Goal: Information Seeking & Learning: Learn about a topic

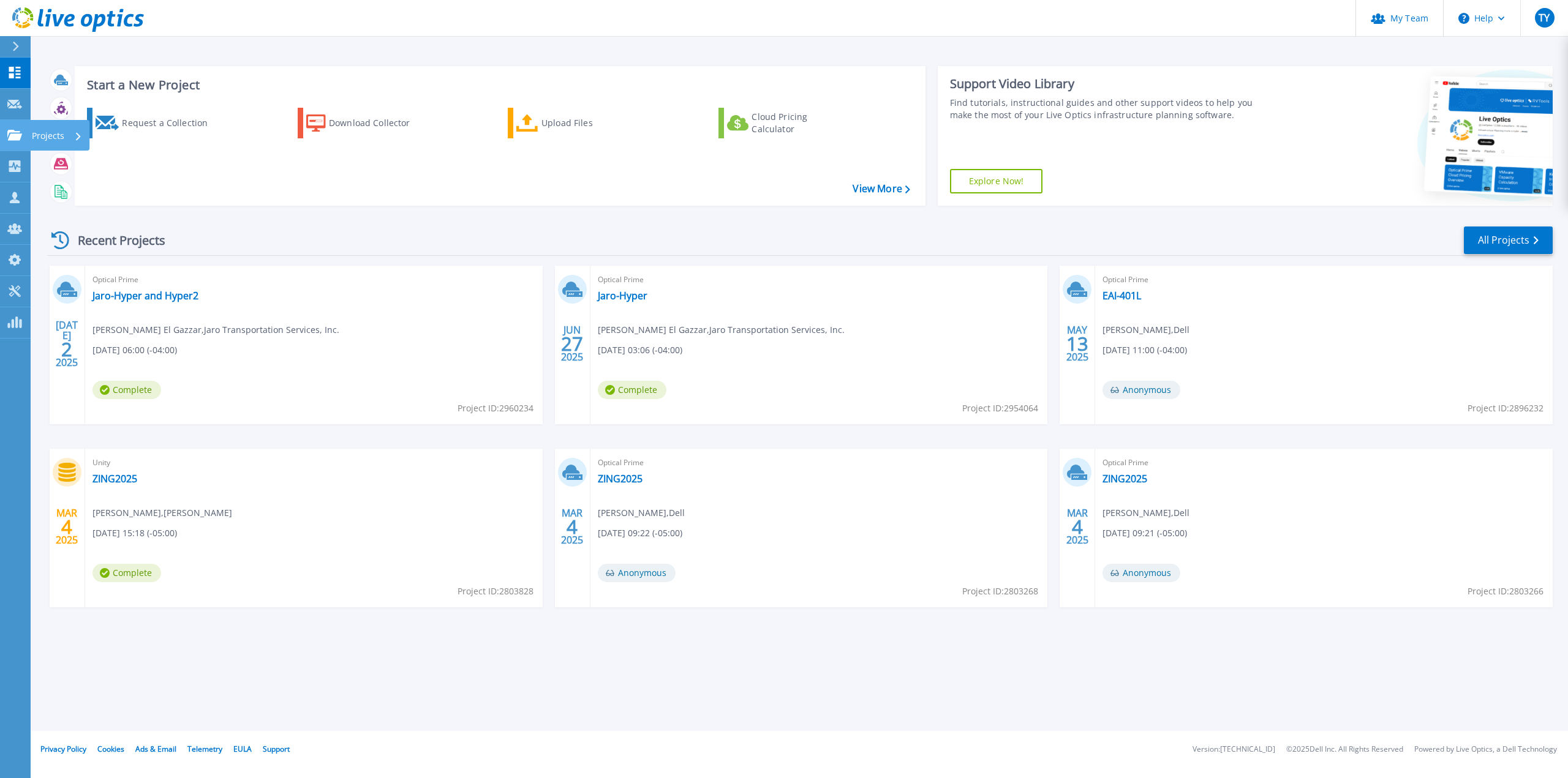
click at [25, 145] on link "Projects Projects" at bounding box center [15, 135] width 31 height 31
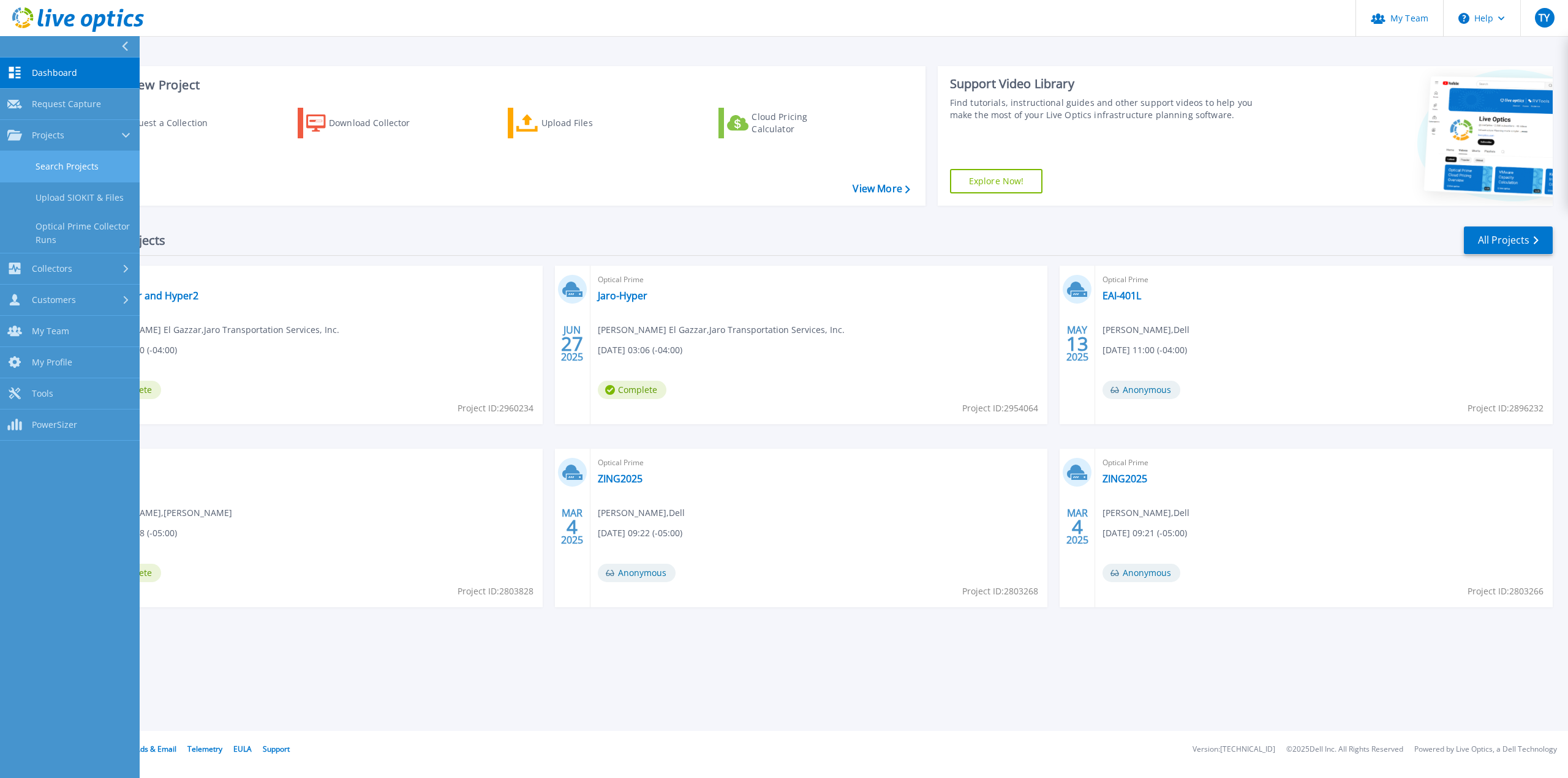
click at [50, 167] on link "Search Projects" at bounding box center [69, 167] width 140 height 31
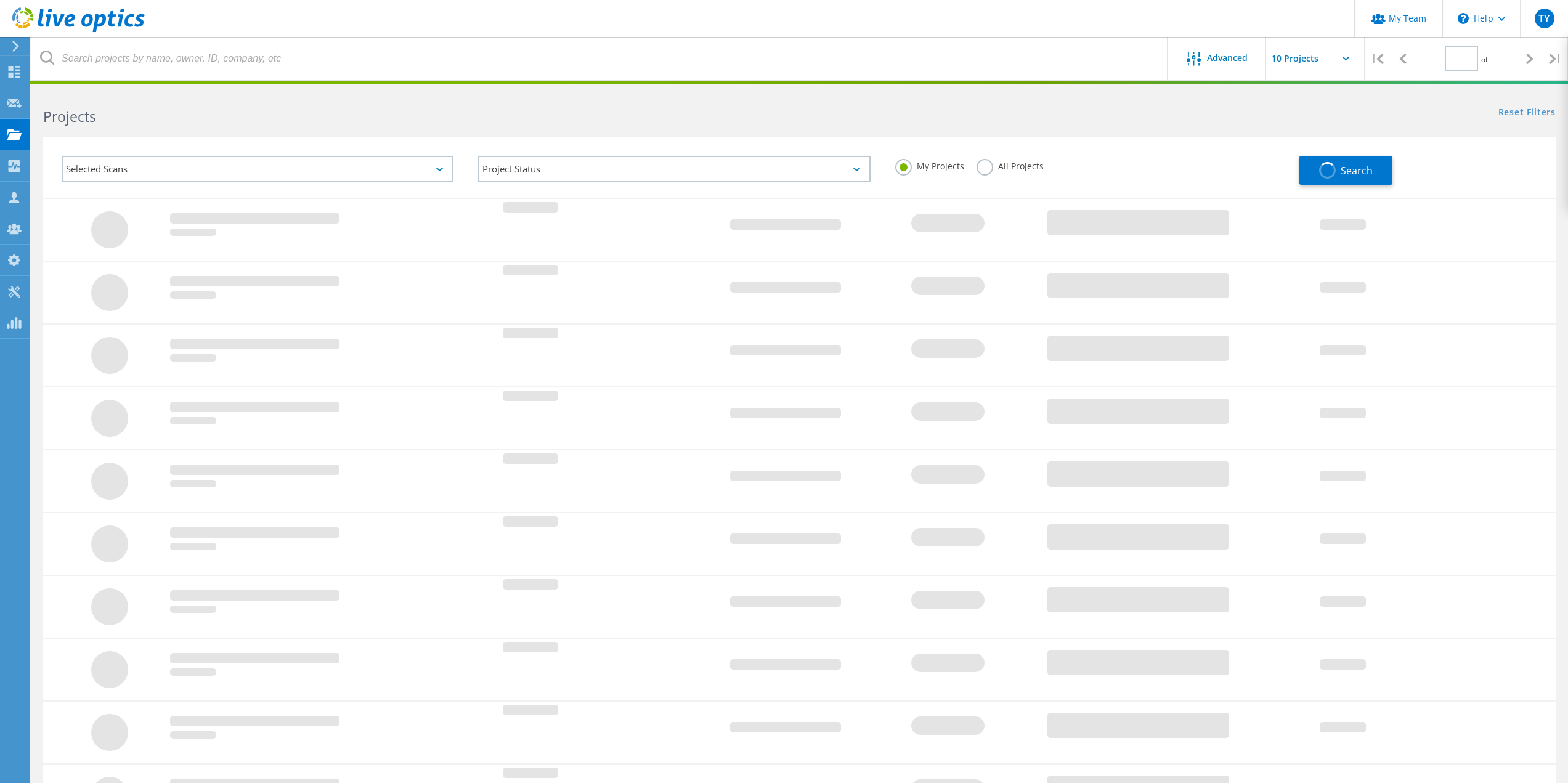
type input "1"
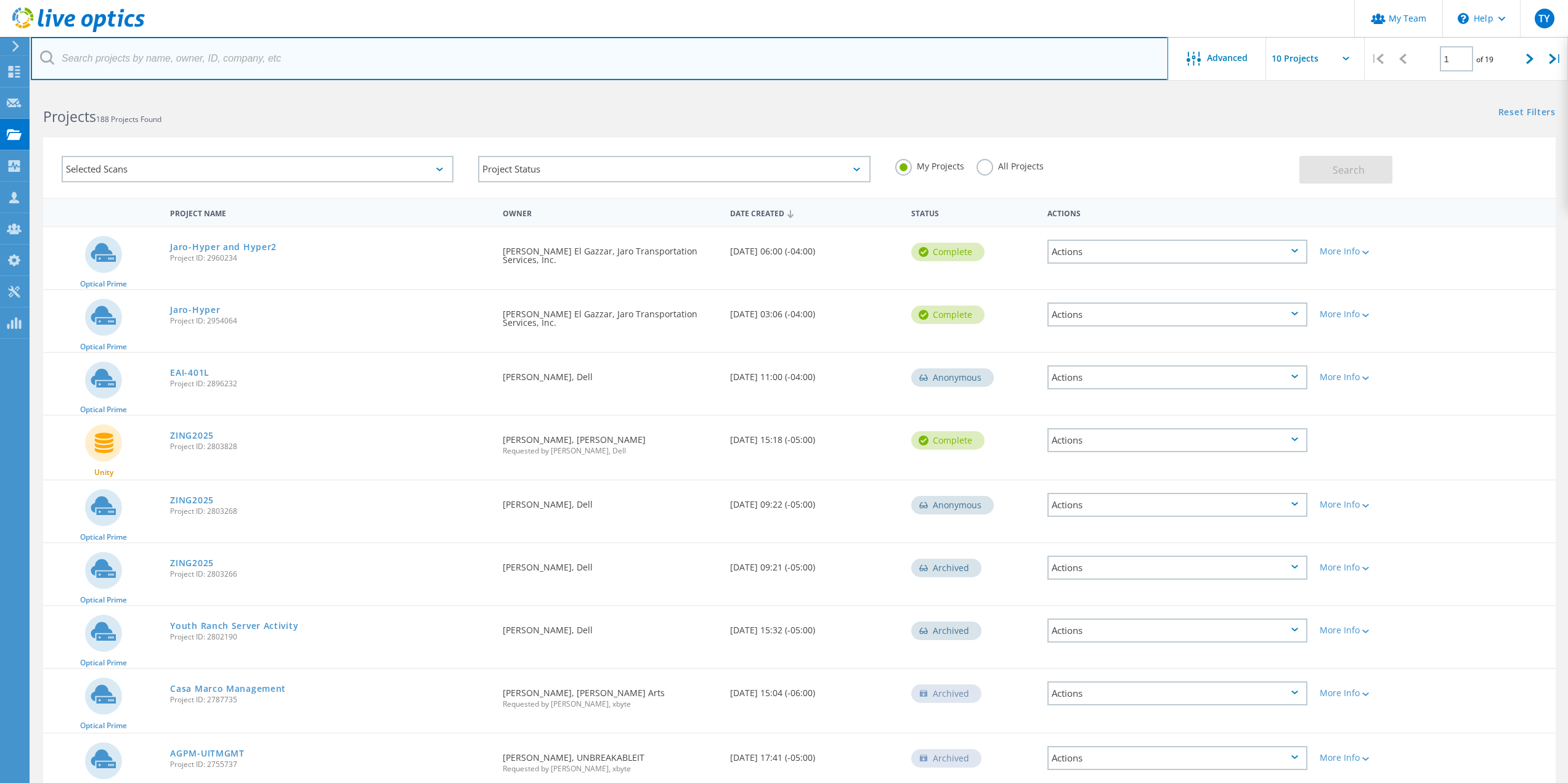
click at [439, 70] on input "text" at bounding box center [600, 59] width 1137 height 43
type input "clearlymd"
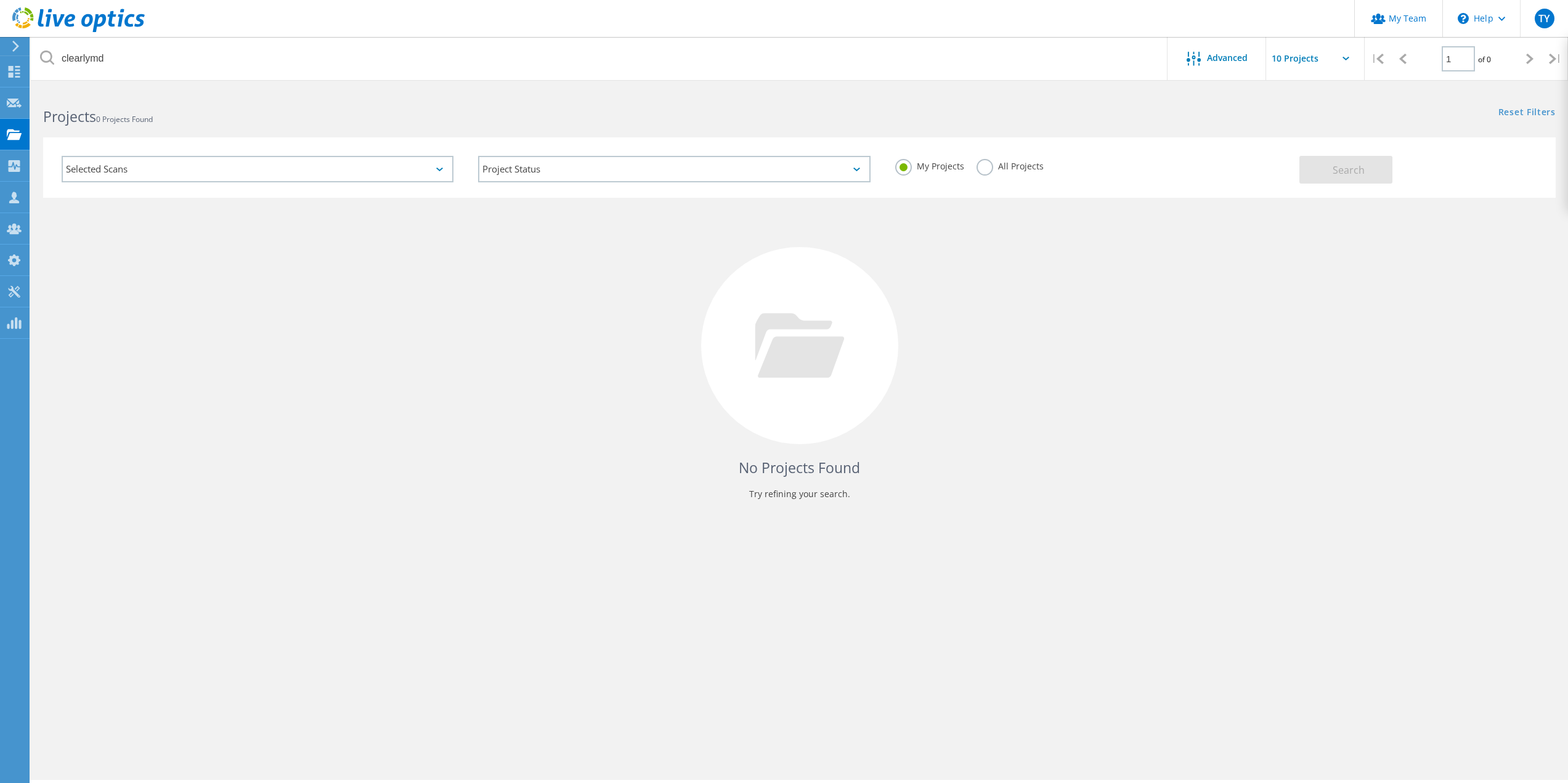
click at [1021, 154] on div "My Projects All Projects" at bounding box center [1091, 166] width 416 height 46
click at [1023, 163] on label "All Projects" at bounding box center [1011, 165] width 67 height 12
click at [0, 0] on input "All Projects" at bounding box center [0, 0] width 0 height 0
click at [1341, 172] on span "Search" at bounding box center [1348, 171] width 32 height 14
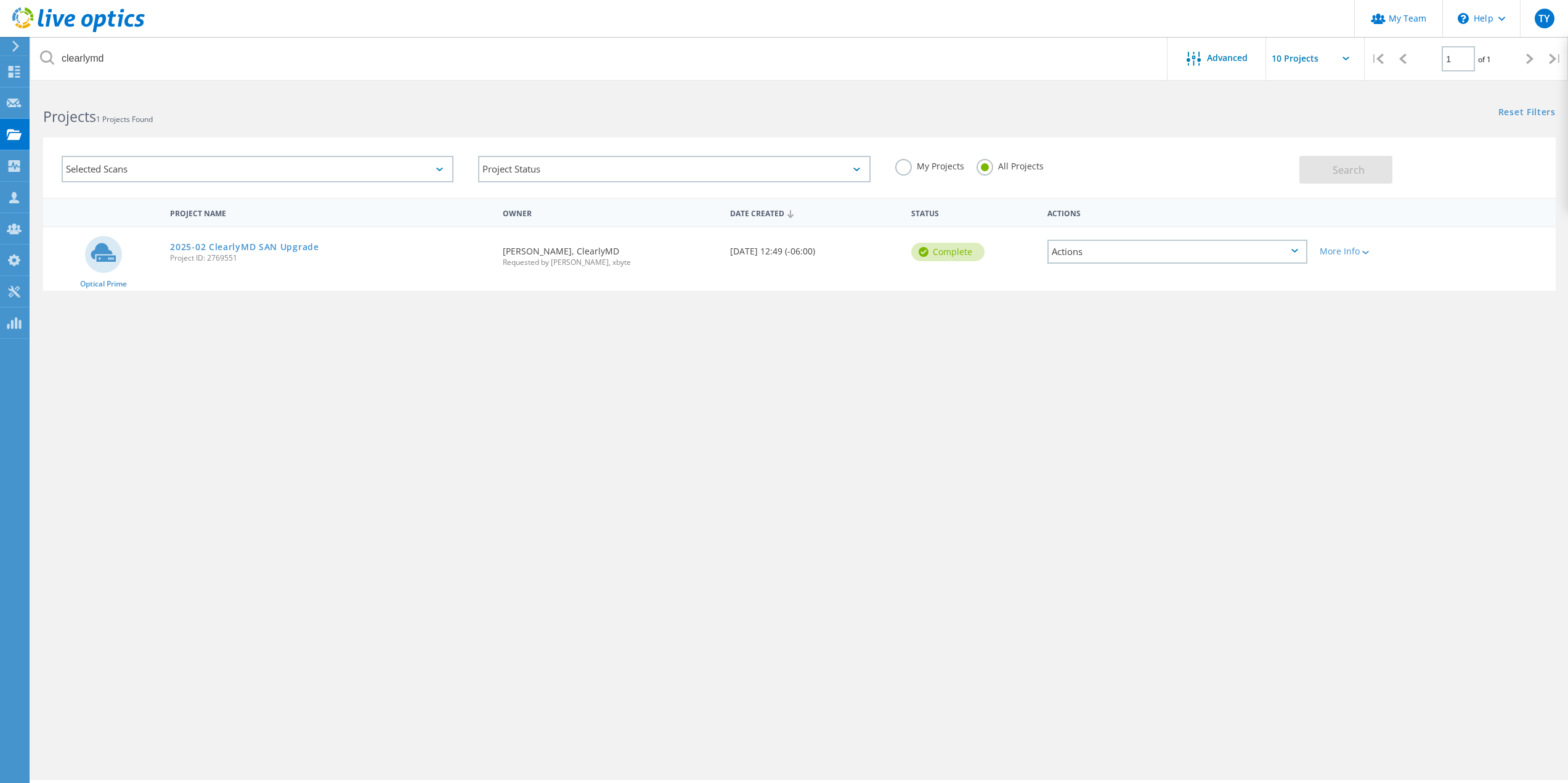
click at [233, 254] on span "Project ID: 2769551" at bounding box center [330, 258] width 320 height 8
click at [236, 248] on link "2025-02 ClearlyMD SAN Upgrade" at bounding box center [244, 247] width 148 height 9
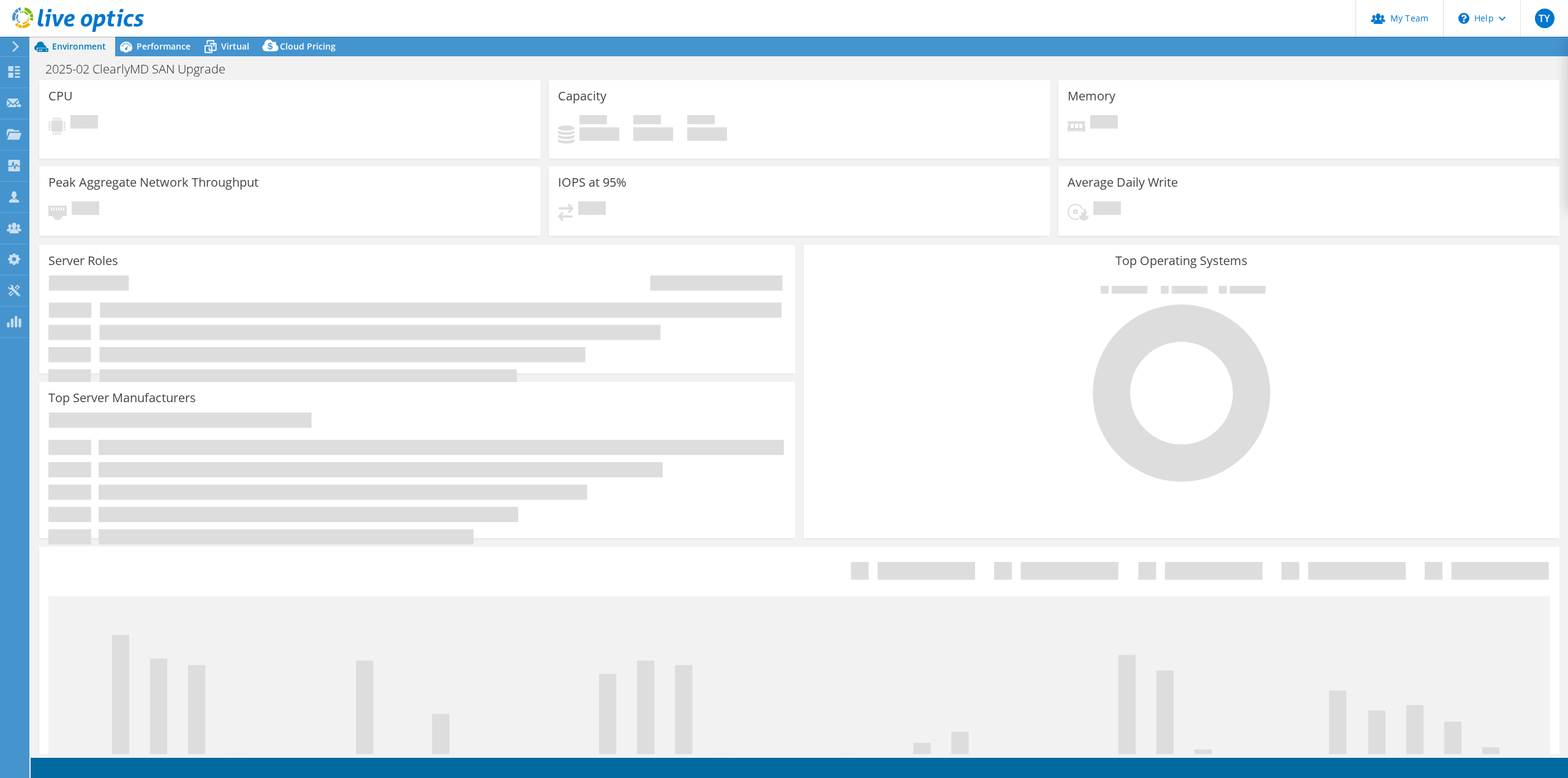
select select "USD"
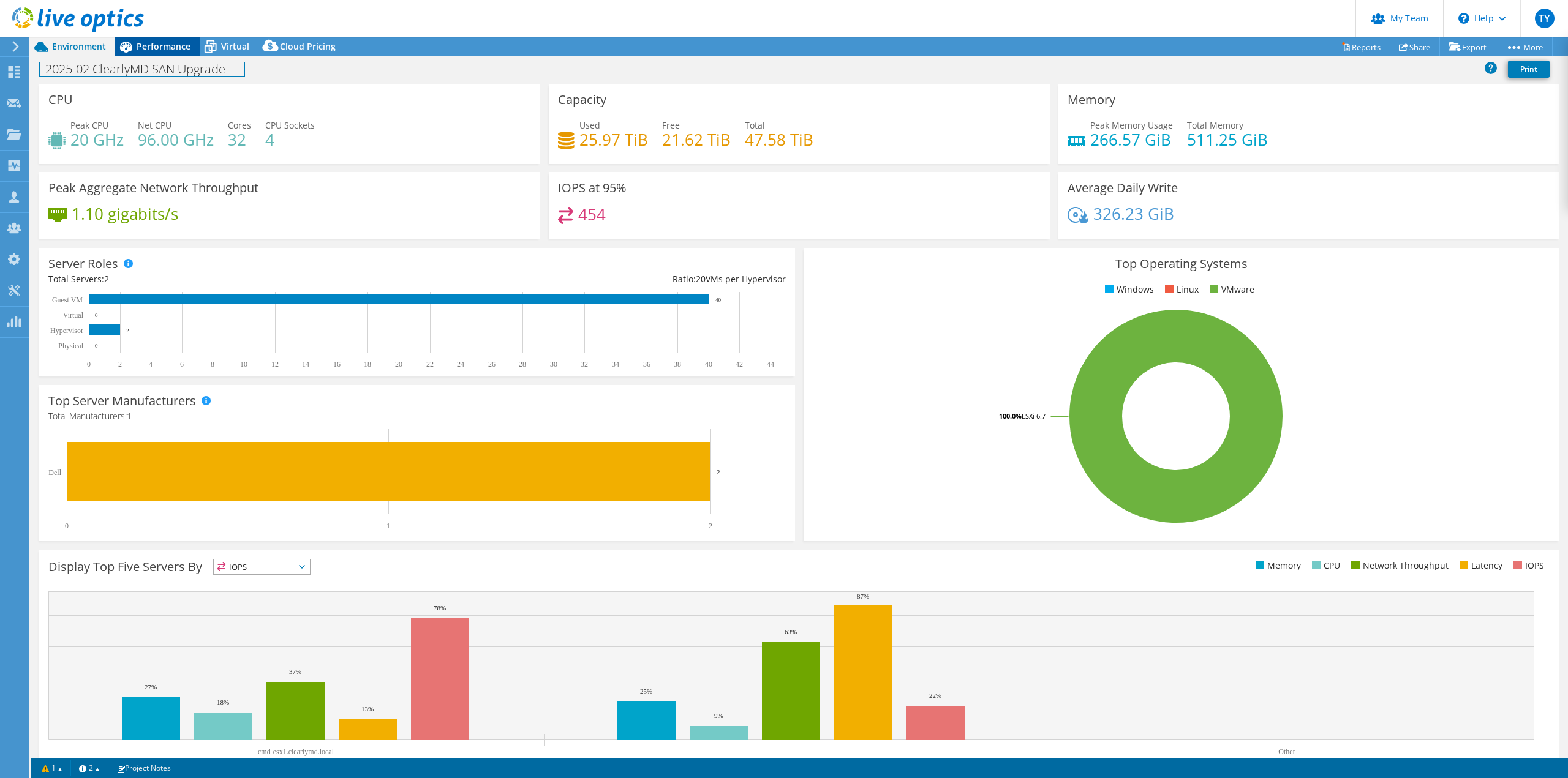
click at [153, 55] on div "Project Actions Project Actions Reports Share Export vSAN ReadyNode Sizer" at bounding box center [799, 407] width 1537 height 741
click at [176, 50] on span "Performance" at bounding box center [163, 46] width 54 height 12
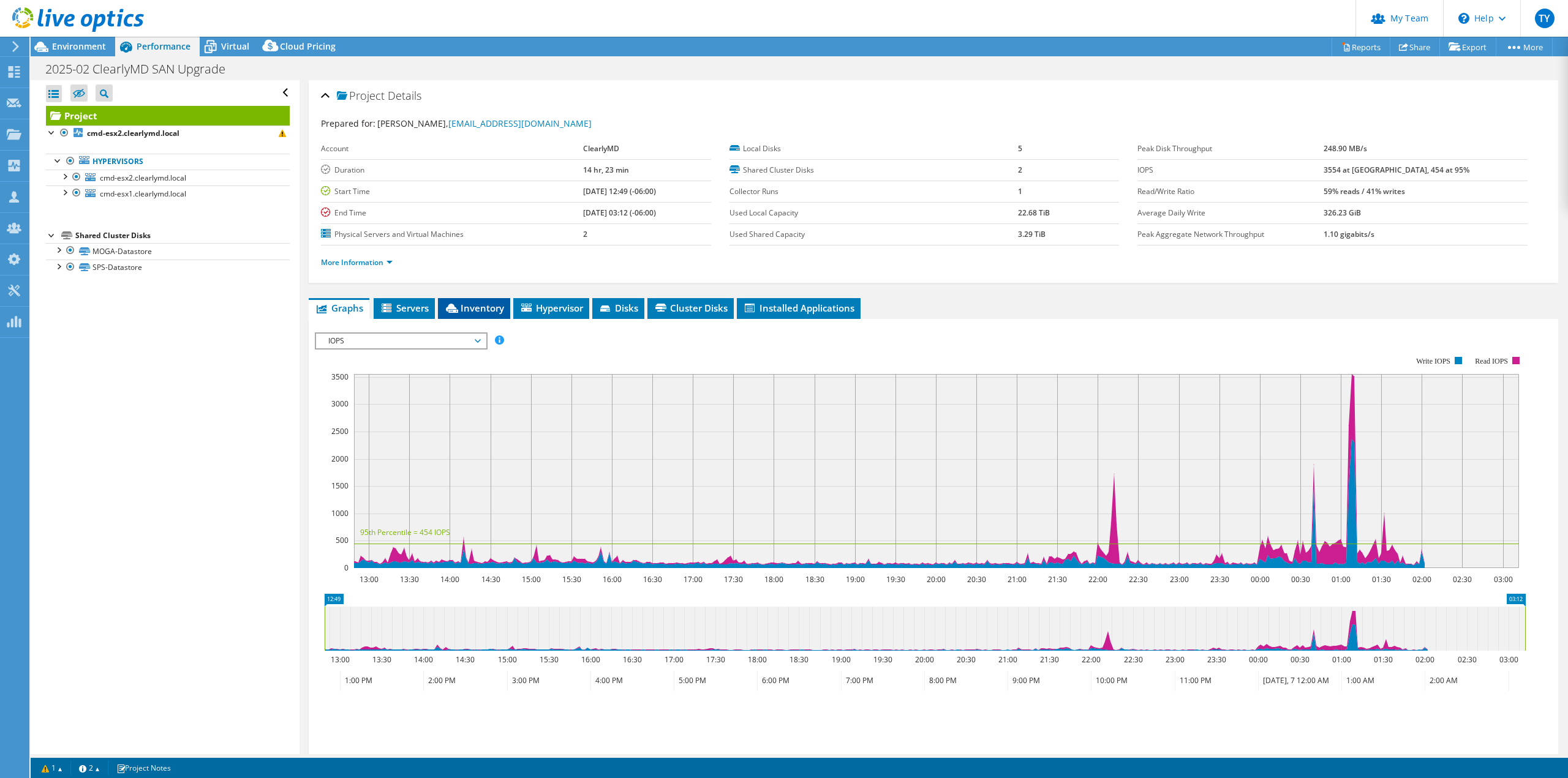
click at [477, 316] on li "Inventory" at bounding box center [474, 308] width 72 height 21
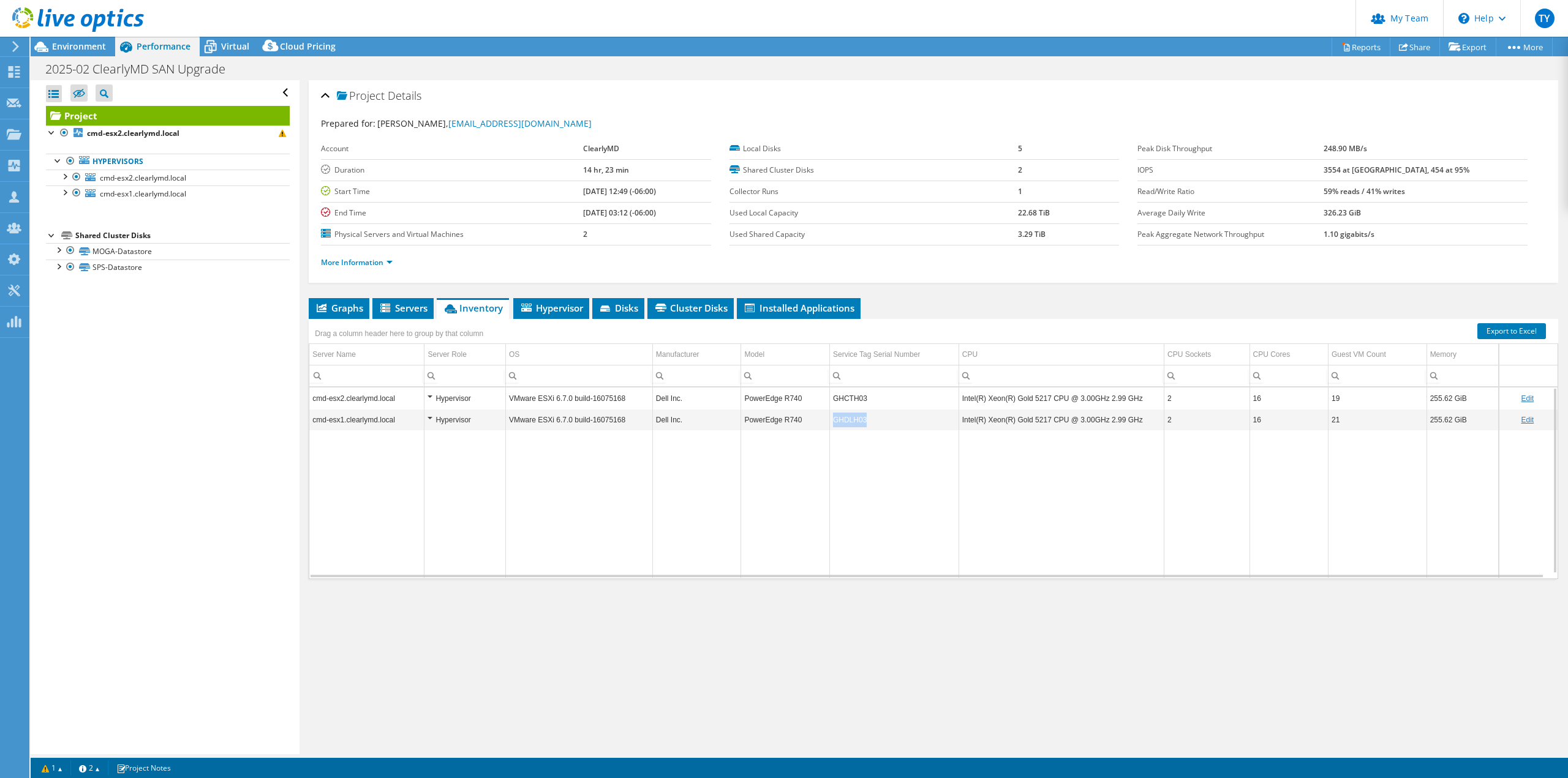
copy td "GHDLH03"
drag, startPoint x: 853, startPoint y: 419, endPoint x: 832, endPoint y: 425, distance: 21.8
click at [832, 425] on td "GHDLH03" at bounding box center [893, 419] width 129 height 21
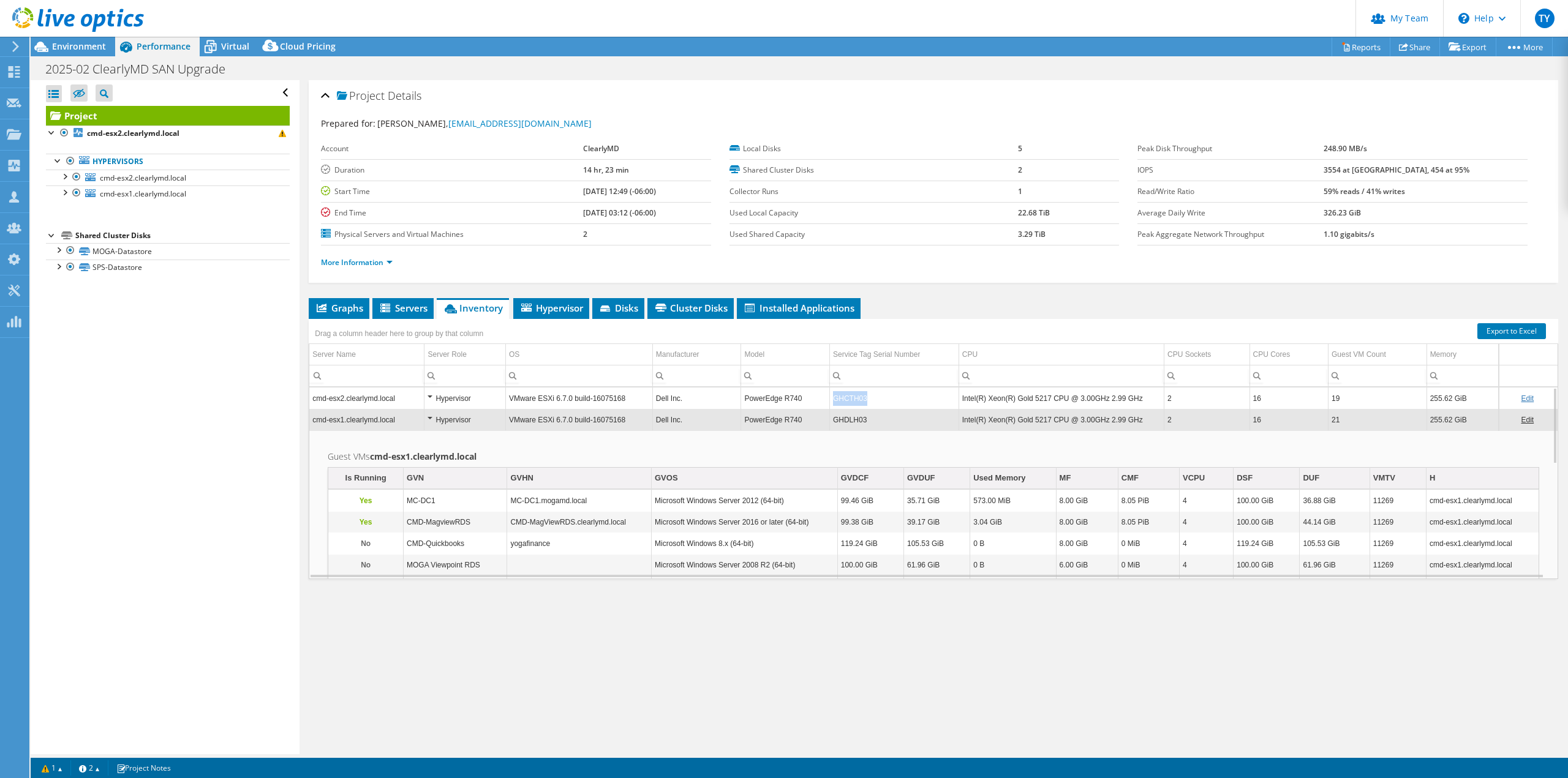
copy td "GHCTH03"
drag, startPoint x: 866, startPoint y: 401, endPoint x: 827, endPoint y: 404, distance: 39.1
click at [829, 404] on td "GHCTH03" at bounding box center [893, 398] width 129 height 21
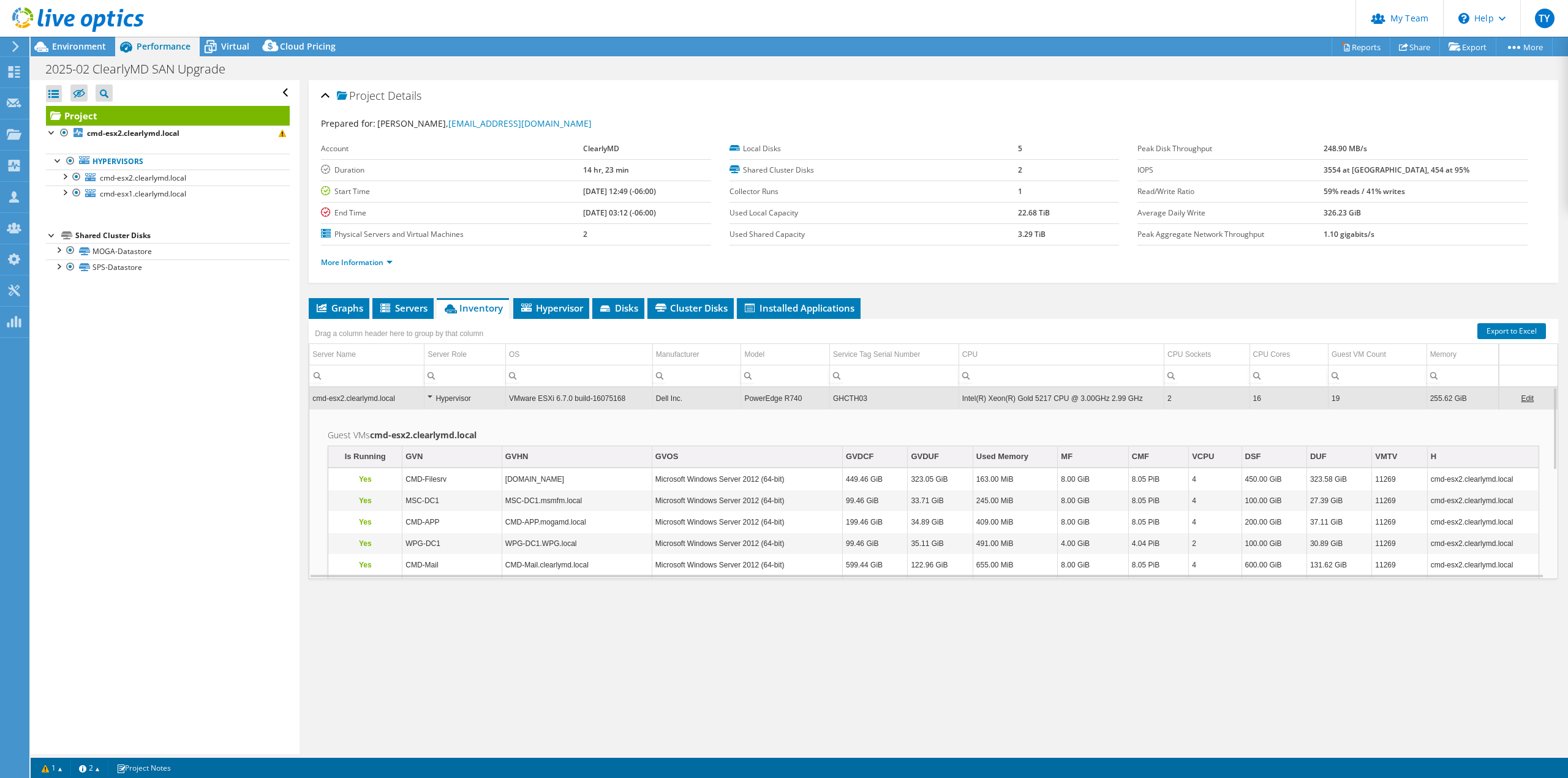
click at [1505, 393] on td "Edit" at bounding box center [1528, 398] width 59 height 21
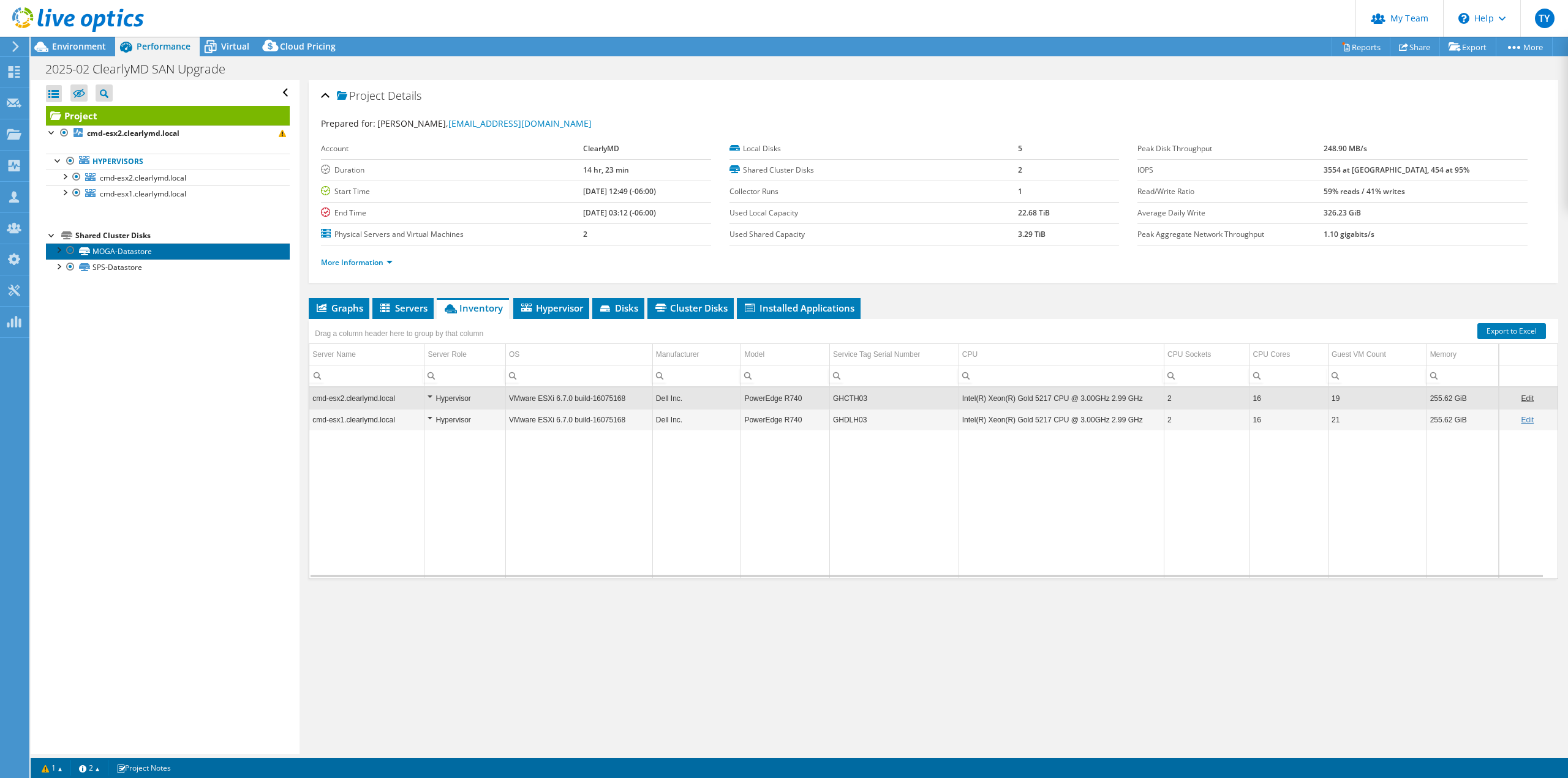
click at [134, 252] on link "MOGA-Datastore" at bounding box center [168, 251] width 244 height 16
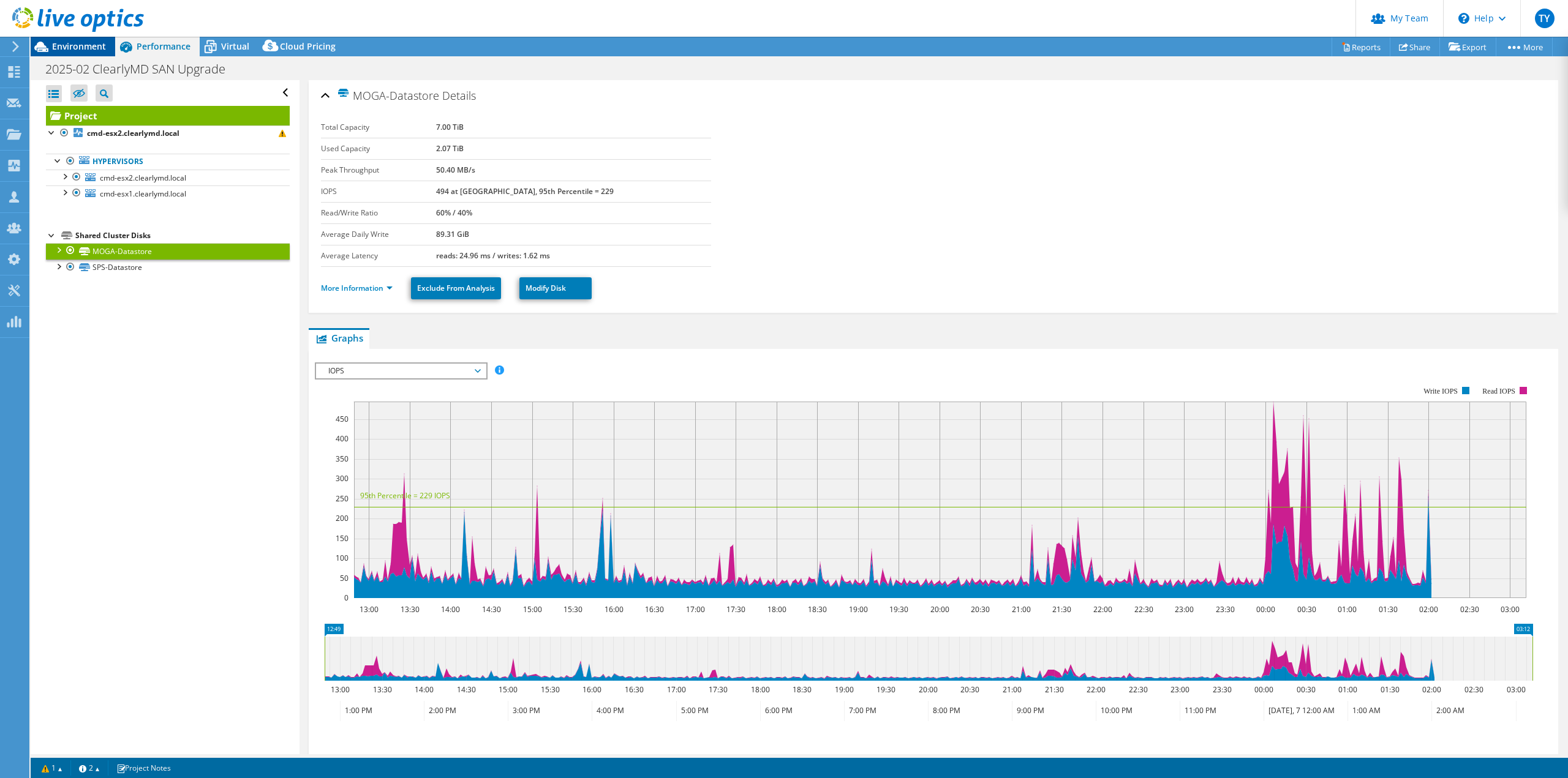
click at [81, 51] on span "Environment" at bounding box center [79, 46] width 54 height 12
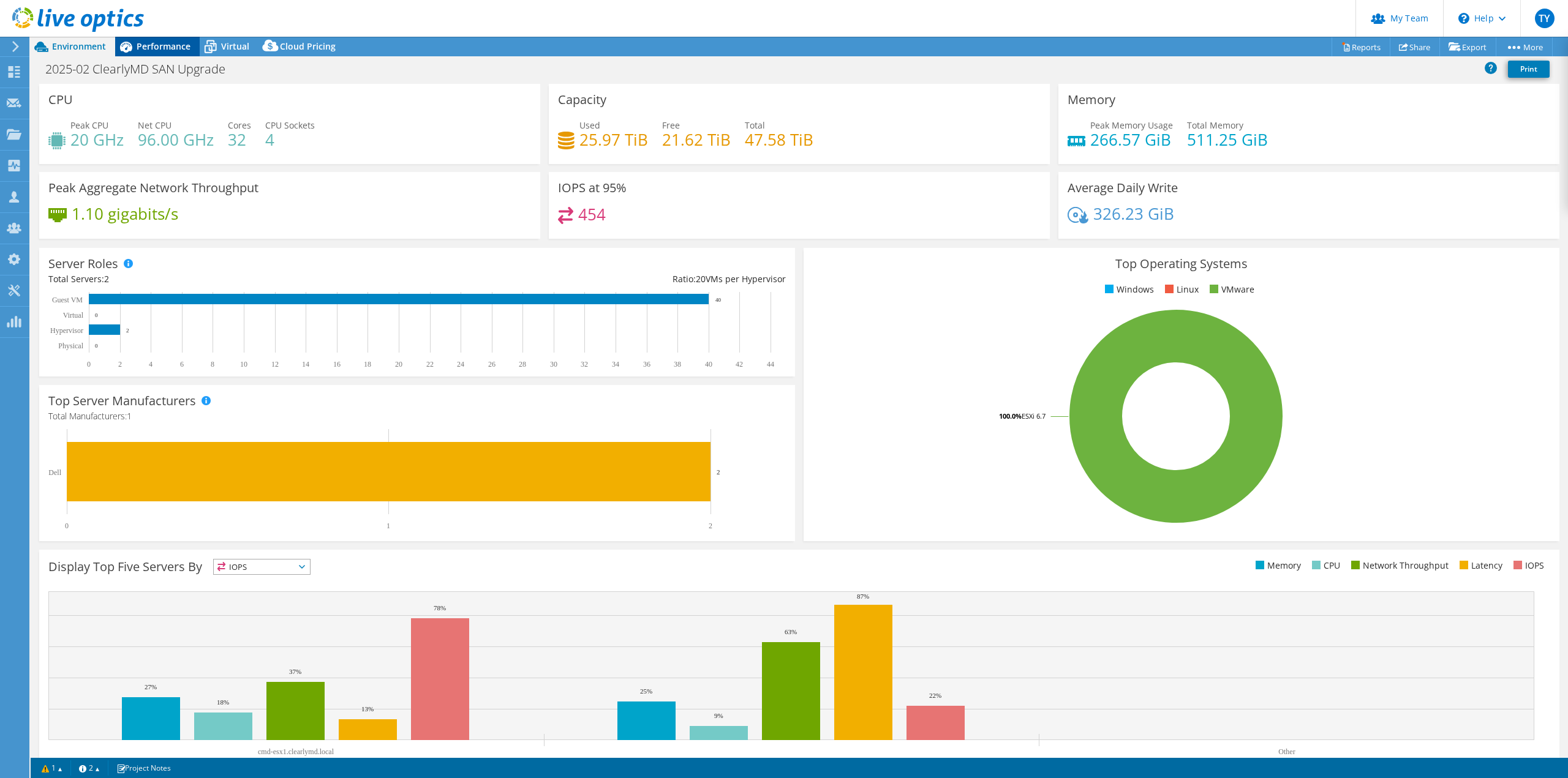
click at [151, 51] on span "Performance" at bounding box center [163, 46] width 54 height 12
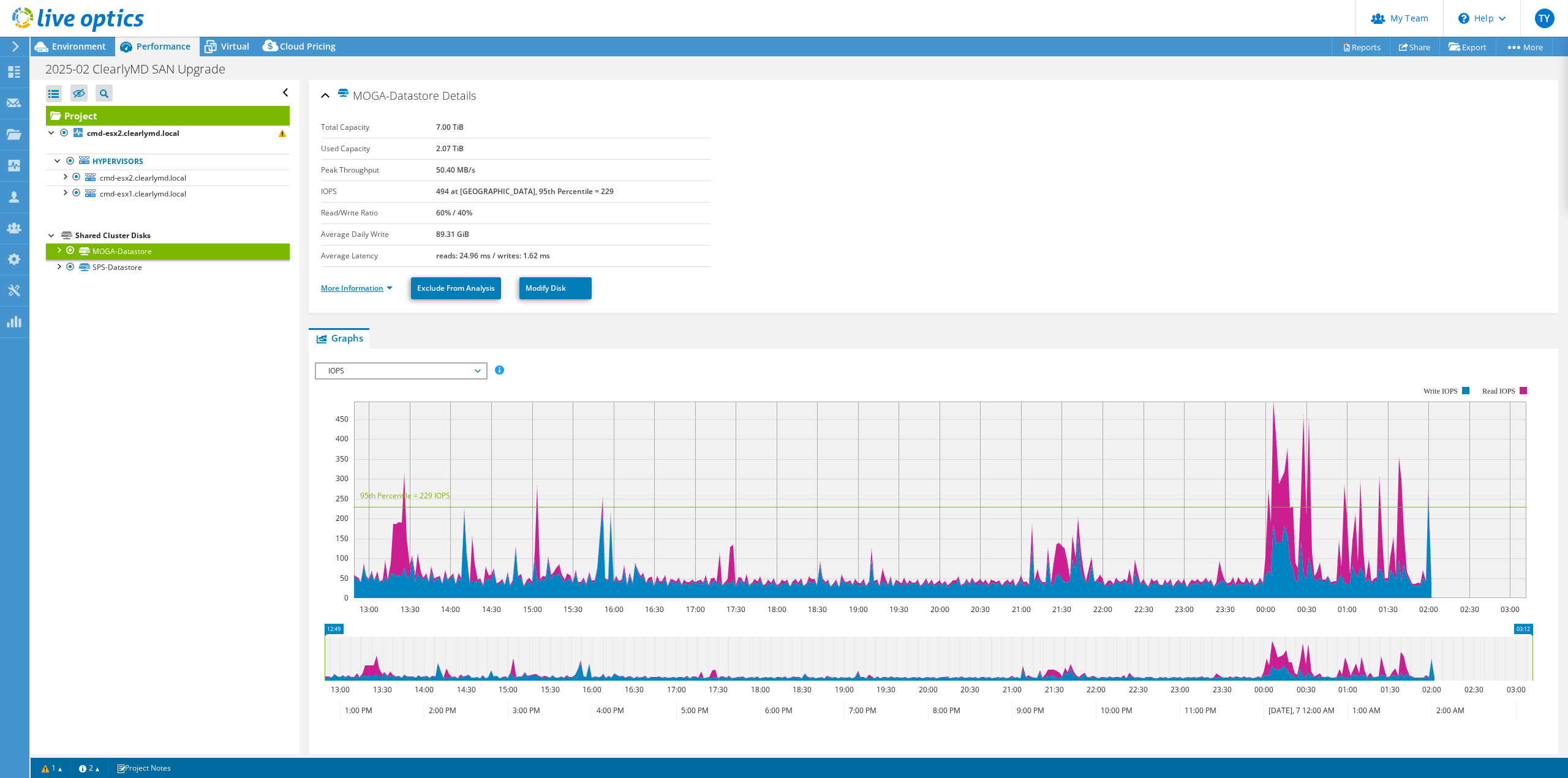
click at [337, 283] on link "More Information" at bounding box center [357, 288] width 72 height 10
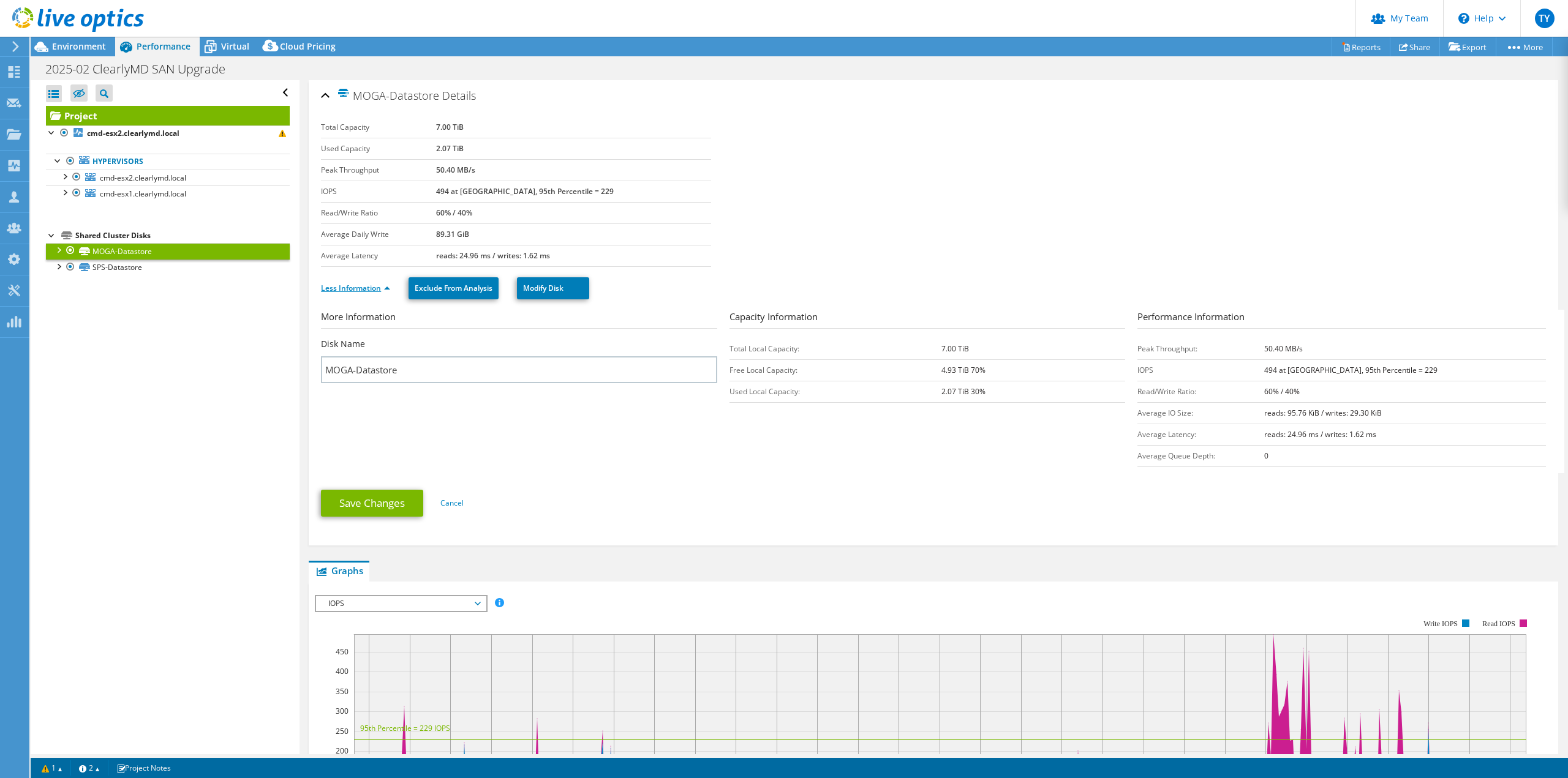
click at [337, 283] on link "Less Information" at bounding box center [355, 288] width 69 height 10
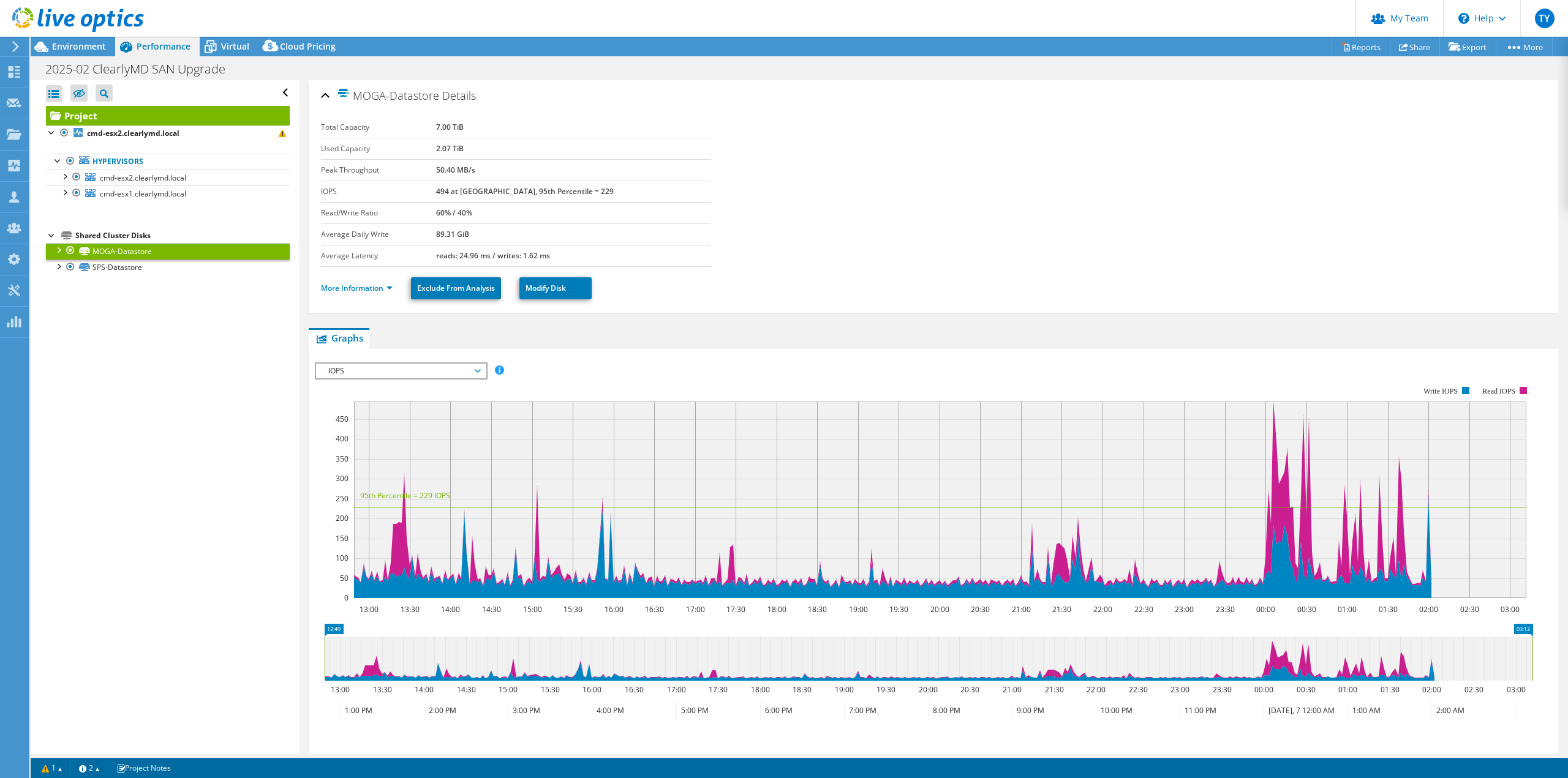
click at [149, 121] on link "Project" at bounding box center [168, 116] width 244 height 20
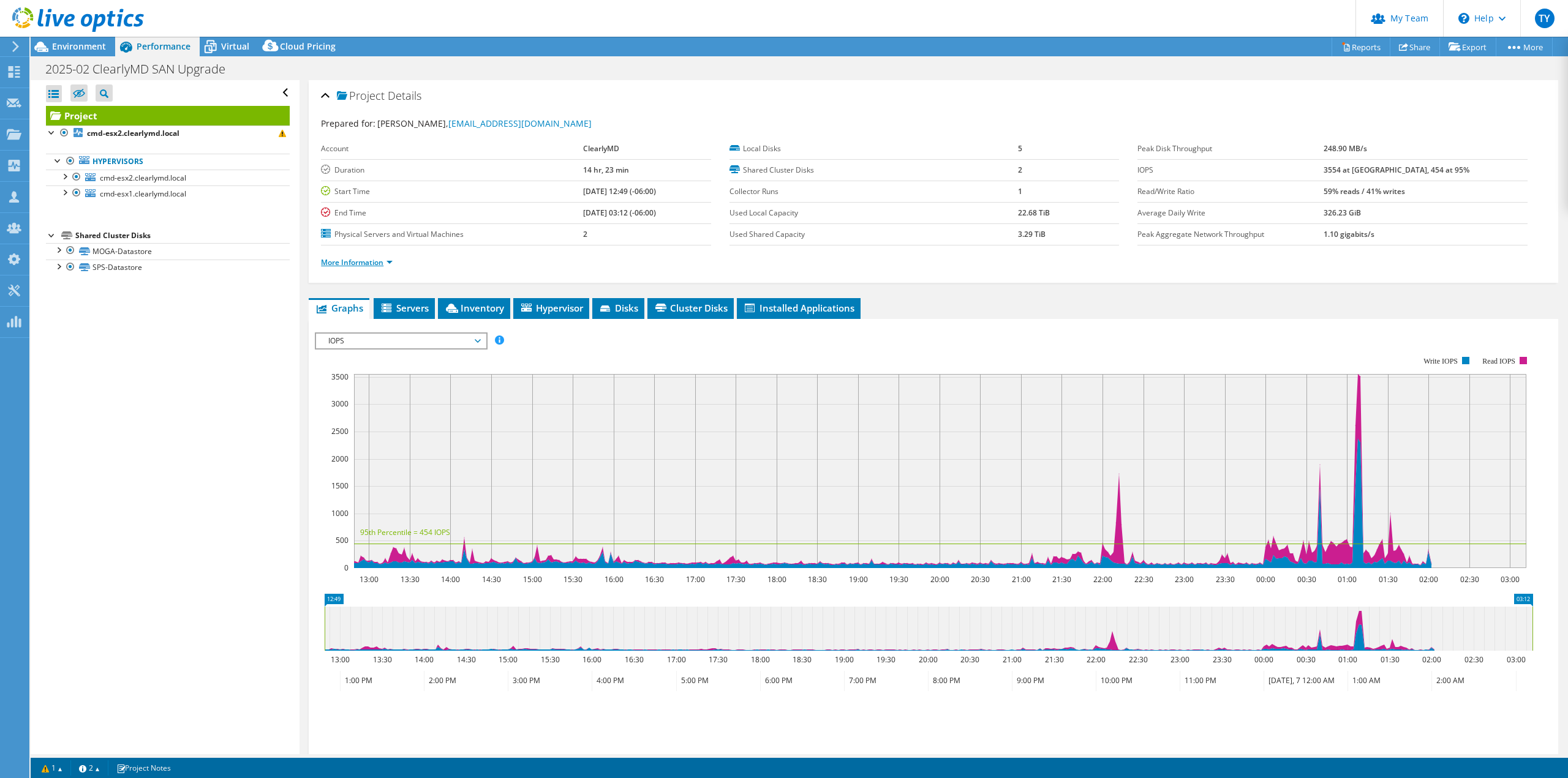
click at [392, 265] on link "More Information" at bounding box center [357, 262] width 72 height 10
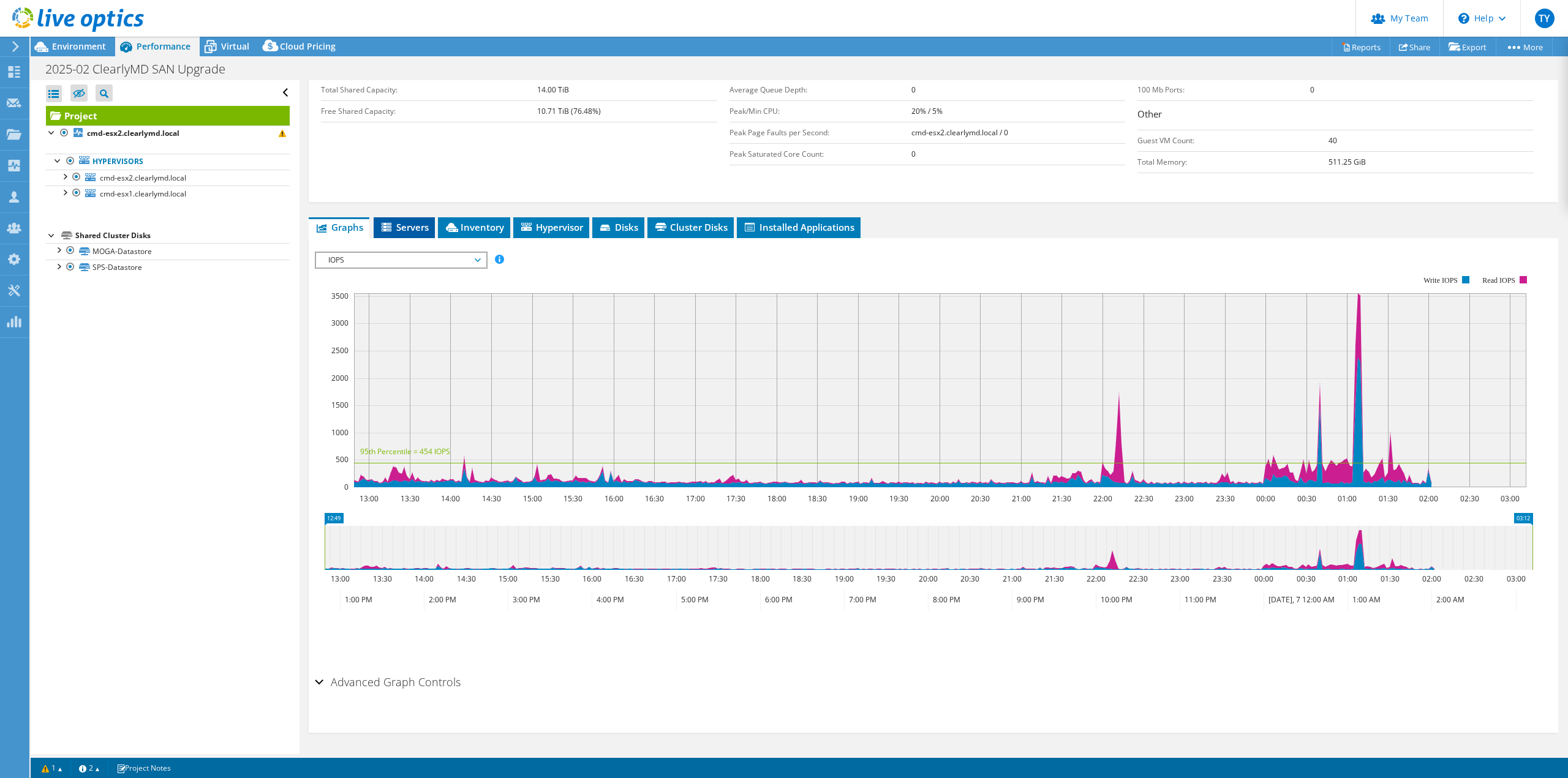
click at [413, 231] on span "Servers" at bounding box center [403, 227] width 49 height 12
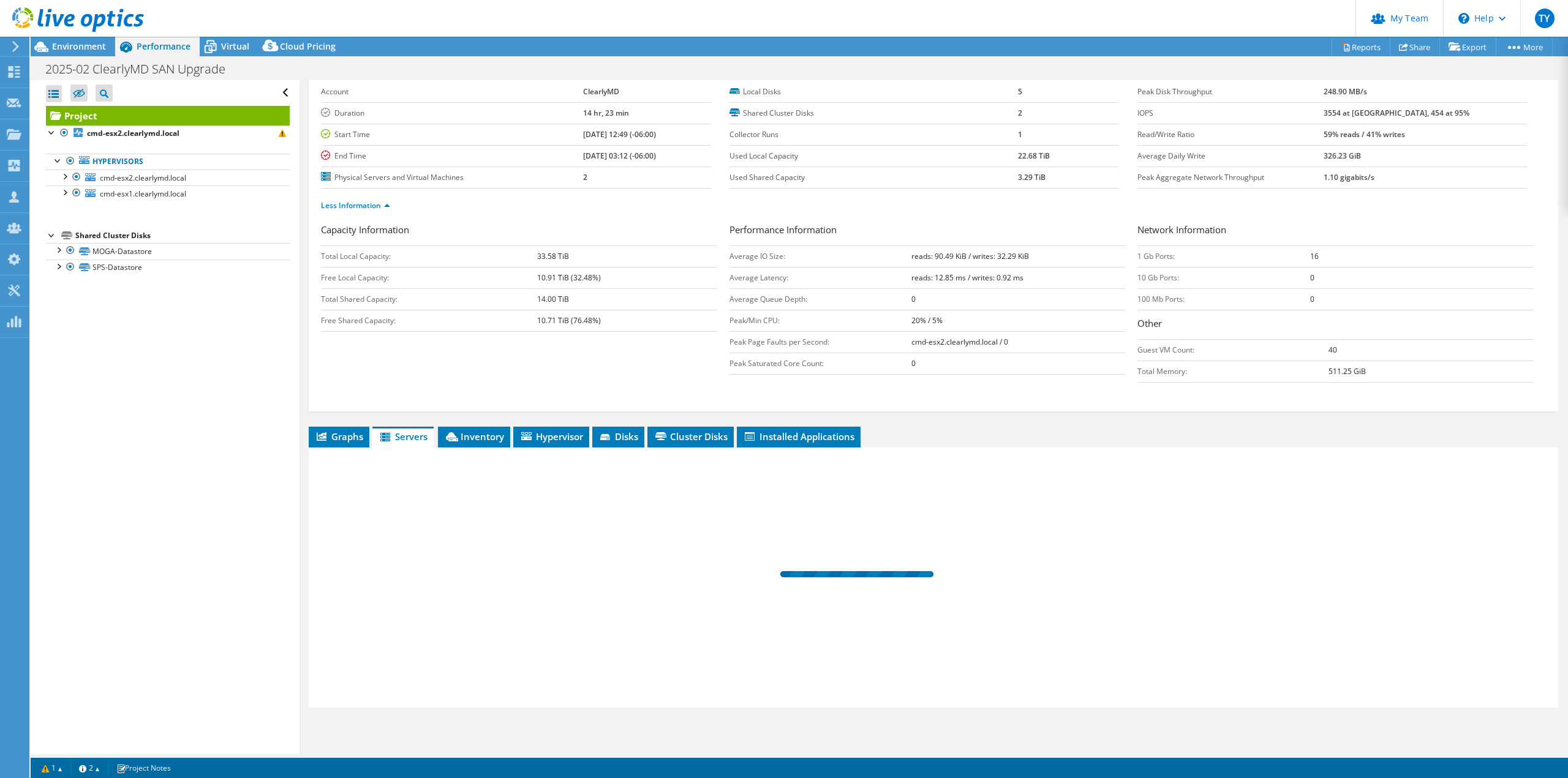
scroll to position [57, 0]
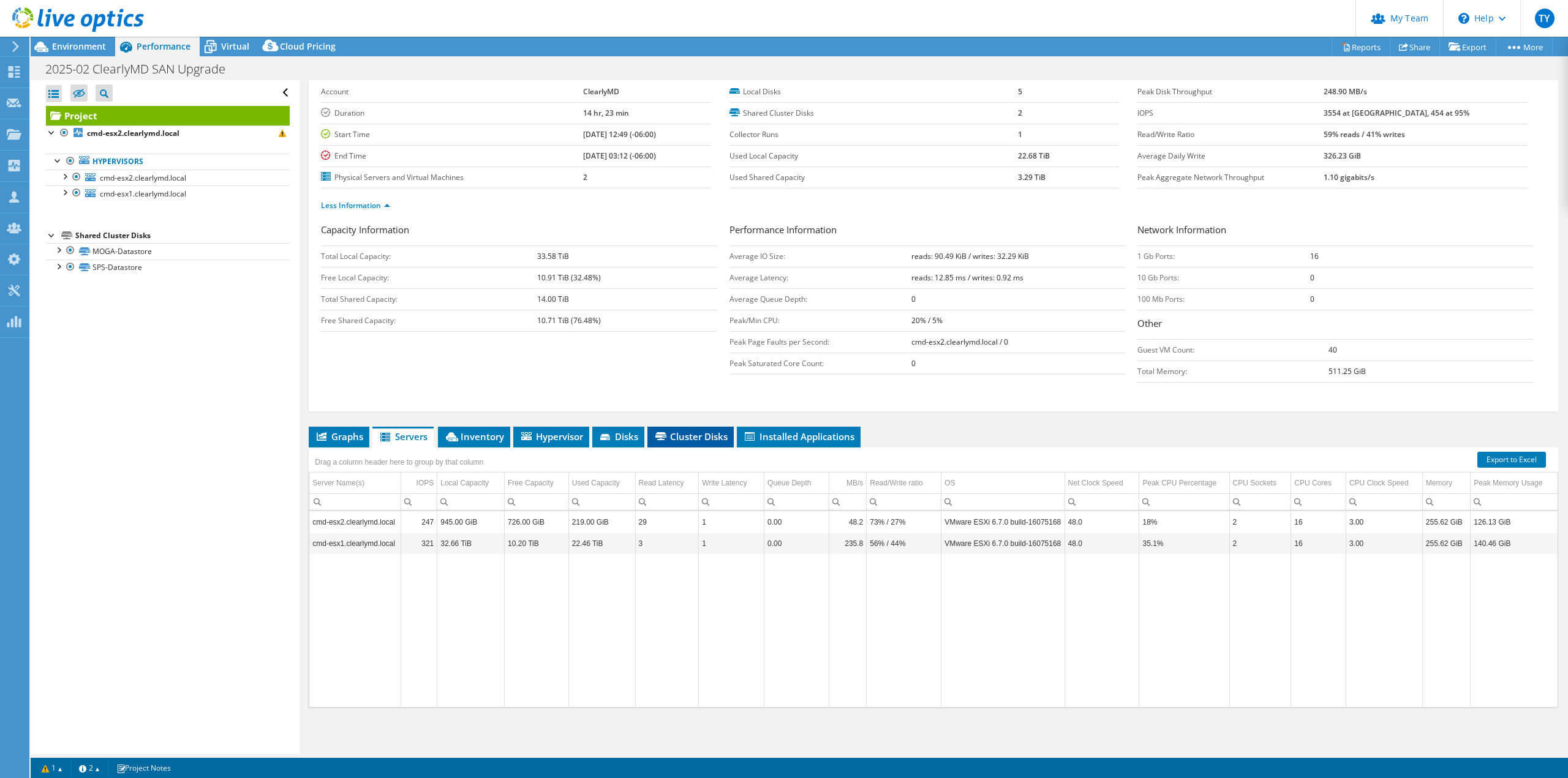
click at [679, 441] on span "Cluster Disks" at bounding box center [690, 437] width 75 height 12
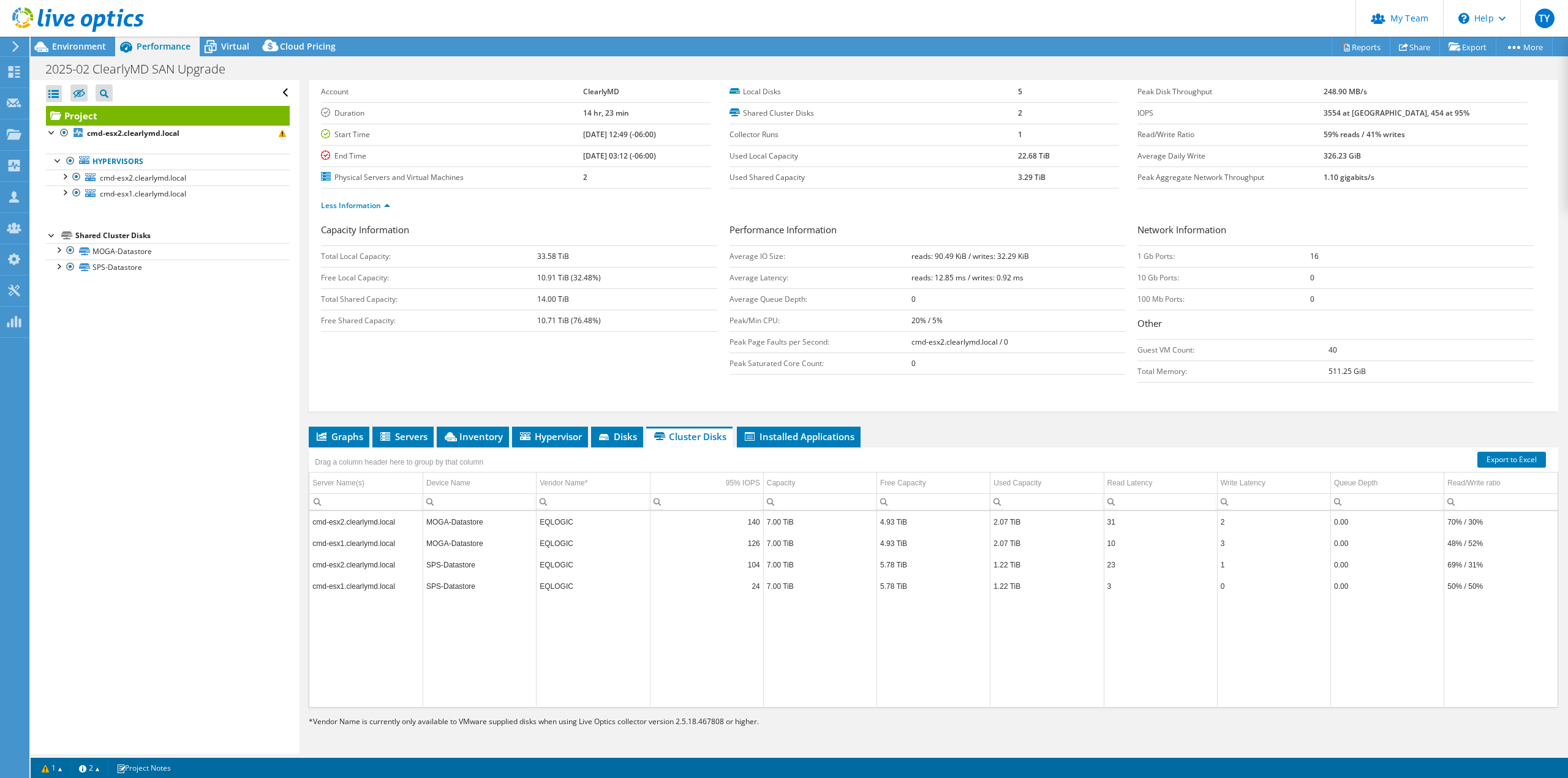
drag, startPoint x: 567, startPoint y: 624, endPoint x: 600, endPoint y: 618, distance: 33.5
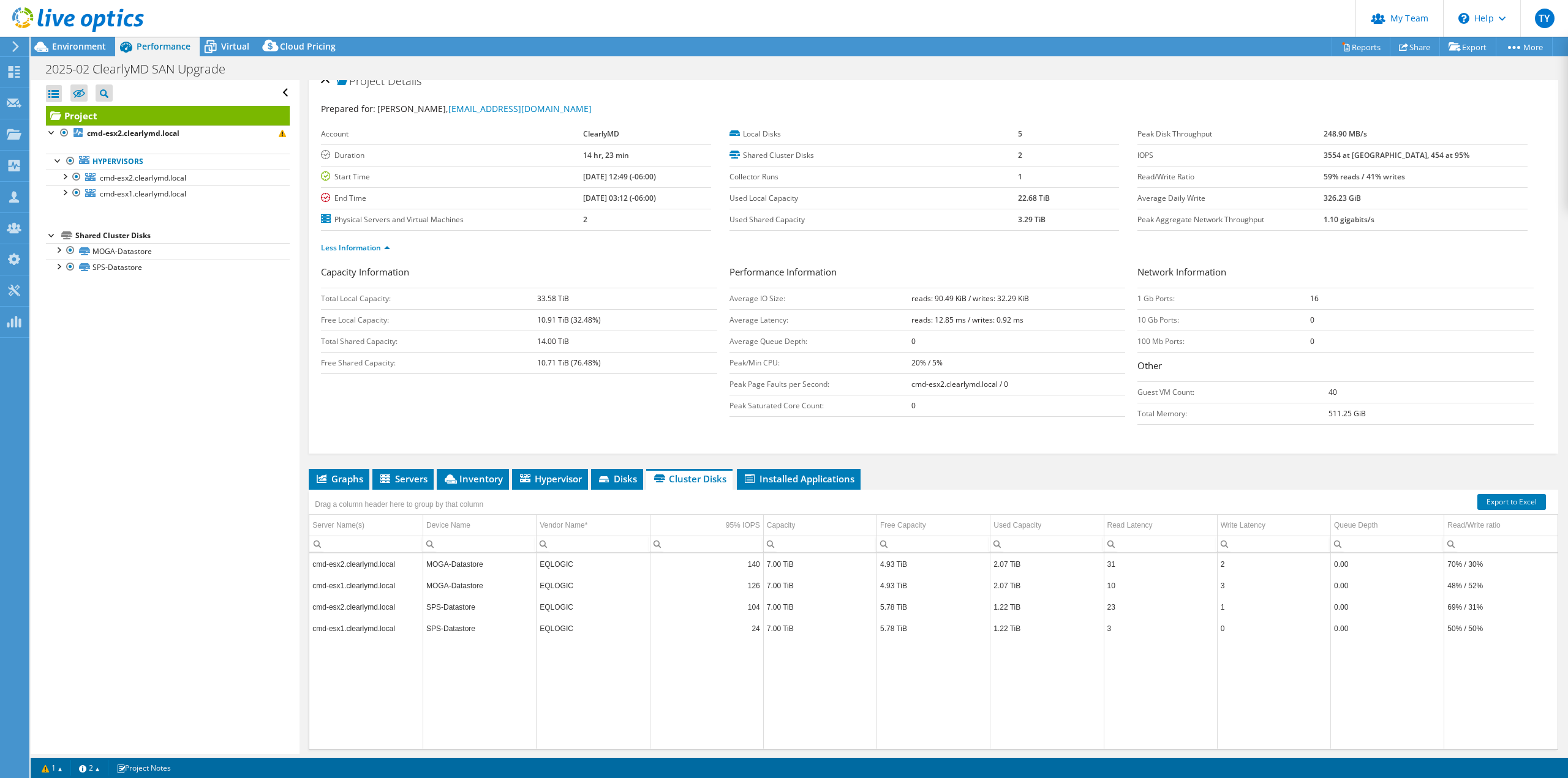
scroll to position [0, 0]
